Goal: Navigation & Orientation: Find specific page/section

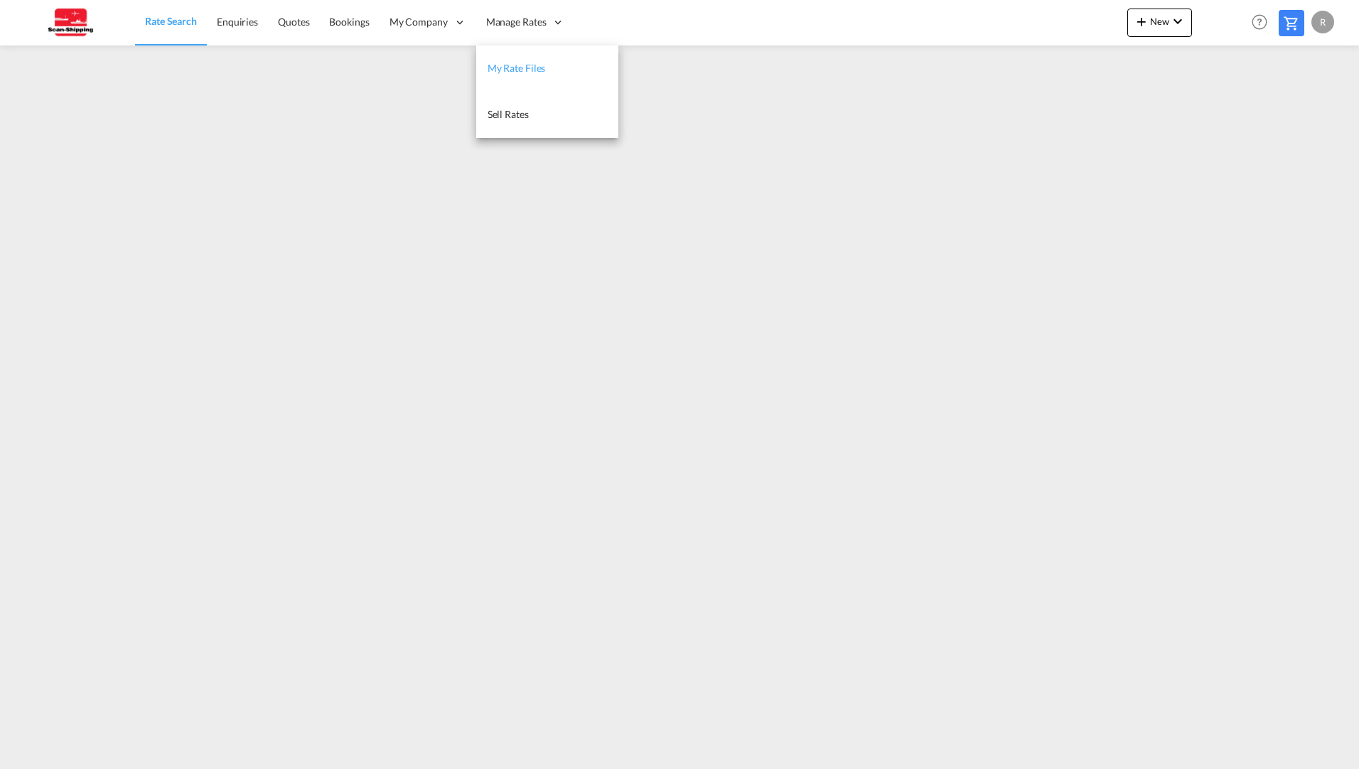
click at [519, 67] on span "My Rate Files" at bounding box center [517, 68] width 58 height 12
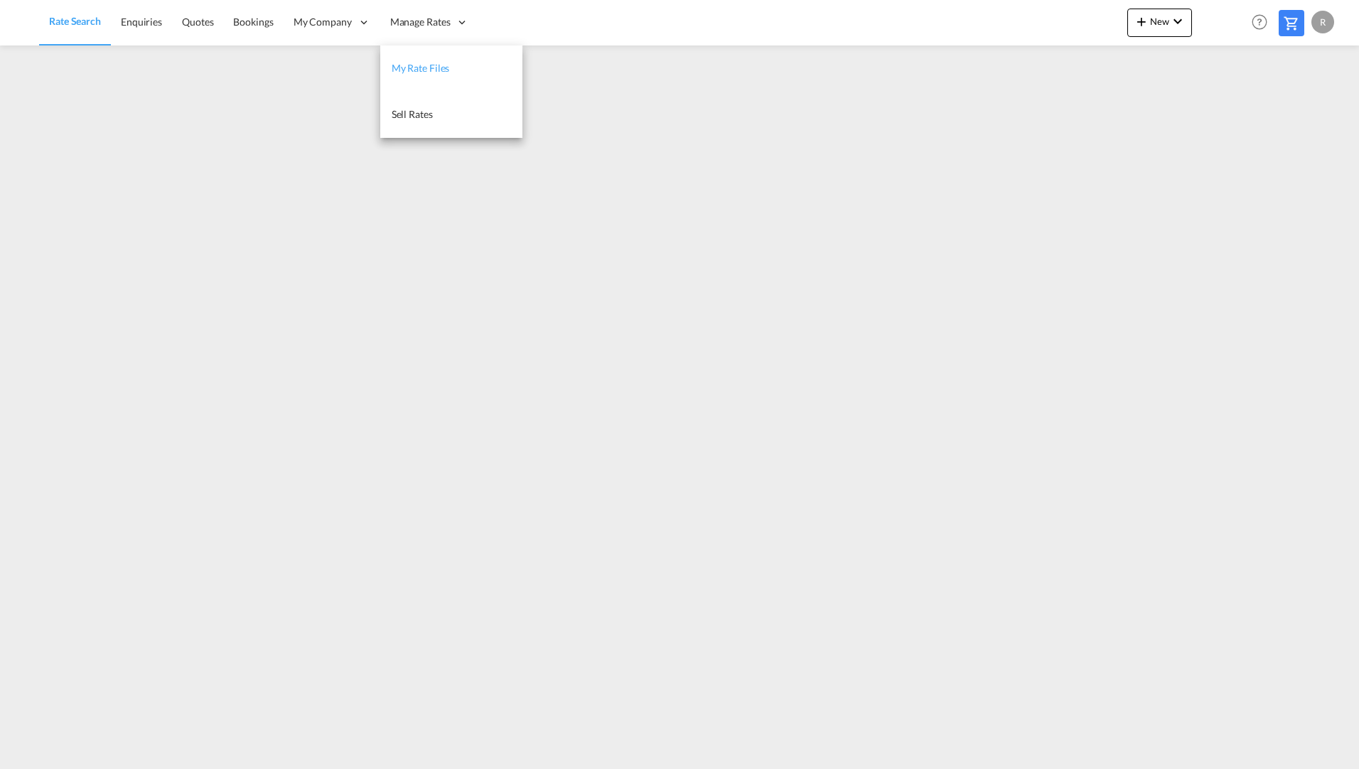
click at [431, 80] on link "My Rate Files" at bounding box center [451, 68] width 142 height 46
